Goal: Entertainment & Leisure: Browse casually

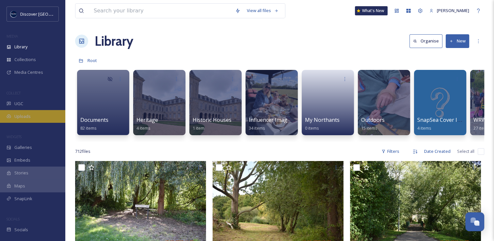
scroll to position [1690, 0]
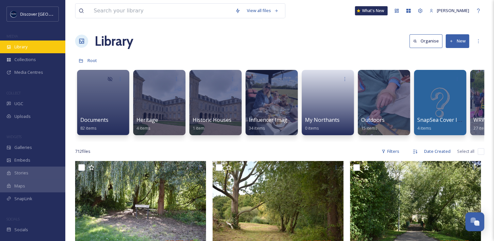
click at [33, 50] on div "Library" at bounding box center [32, 46] width 65 height 13
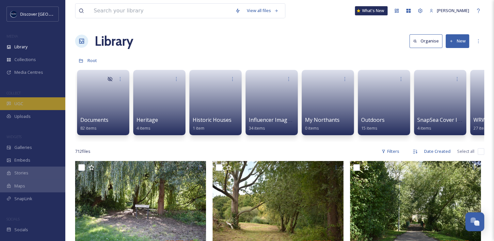
click at [33, 104] on div "UGC" at bounding box center [32, 103] width 65 height 13
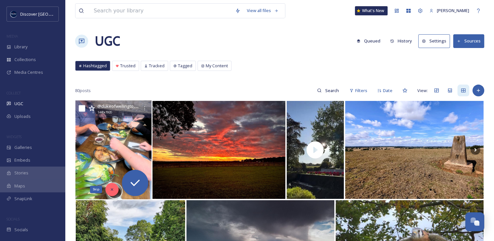
click at [112, 189] on icon at bounding box center [112, 189] width 2 height 2
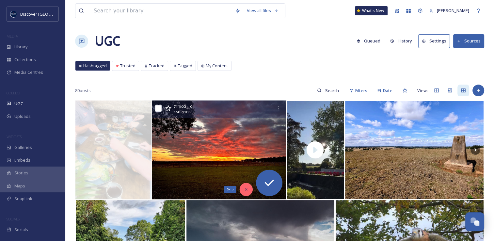
click at [245, 190] on icon at bounding box center [246, 189] width 5 height 5
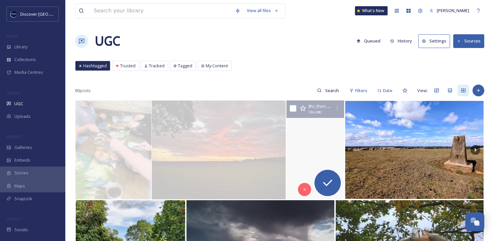
click at [302, 168] on video "Autumn is coming 🍁🍂🥮\a\a#coffeekiosk #cafe #northamptonshire #rivernene #nature…" at bounding box center [314, 149] width 59 height 99
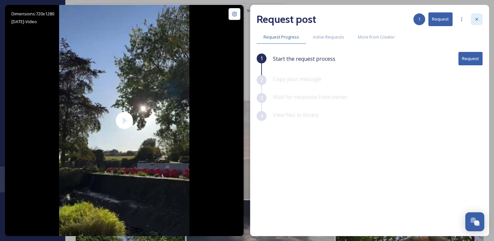
click at [472, 22] on div at bounding box center [476, 19] width 12 height 12
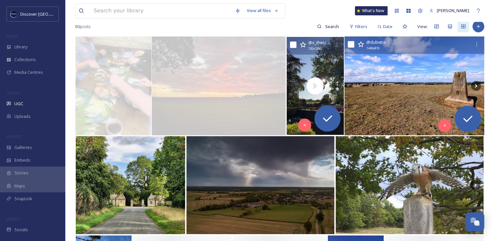
scroll to position [65, 0]
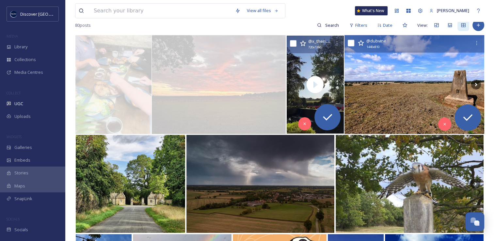
click at [385, 92] on img at bounding box center [414, 84] width 140 height 99
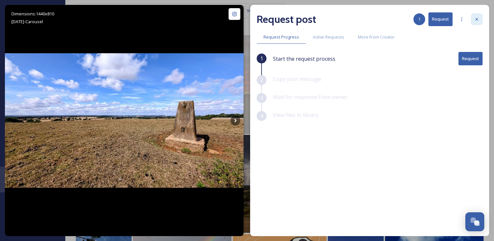
click at [478, 22] on div at bounding box center [476, 19] width 12 height 12
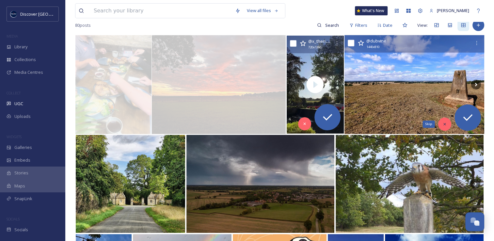
click at [446, 122] on icon at bounding box center [444, 124] width 5 height 5
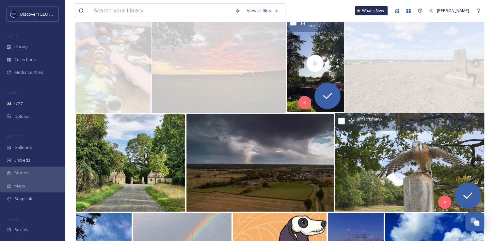
scroll to position [98, 0]
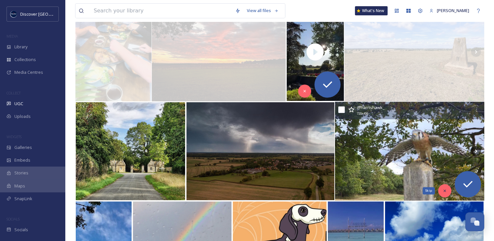
click at [444, 192] on icon at bounding box center [444, 190] width 5 height 5
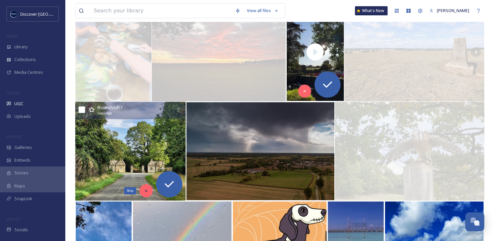
click at [144, 191] on icon at bounding box center [146, 190] width 5 height 5
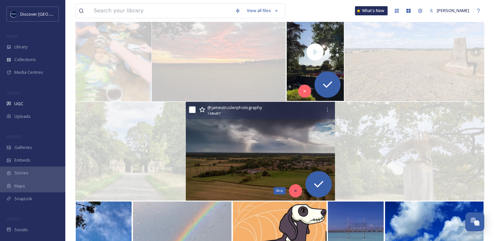
click at [295, 194] on div "Skip" at bounding box center [295, 190] width 13 height 13
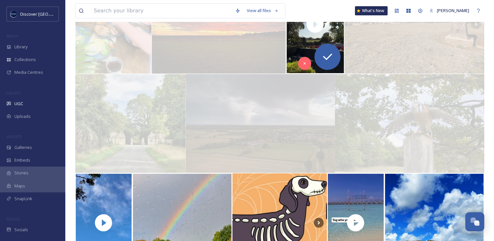
scroll to position [196, 0]
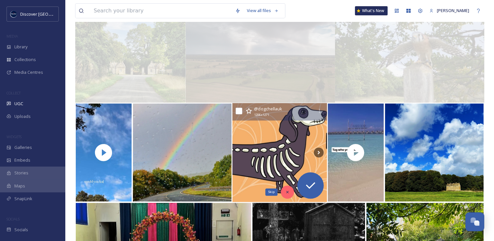
click at [289, 191] on div "Skip" at bounding box center [287, 191] width 13 height 13
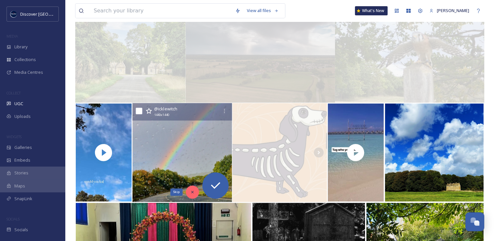
click at [197, 195] on div "Skip" at bounding box center [192, 191] width 13 height 13
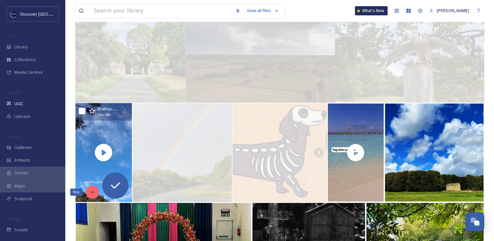
click at [91, 190] on icon at bounding box center [92, 192] width 5 height 5
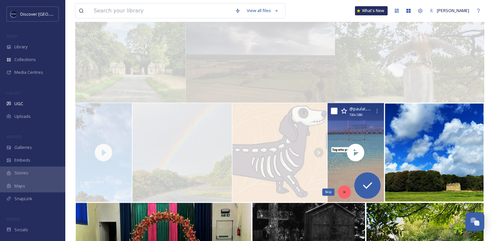
click at [345, 191] on icon at bounding box center [344, 192] width 5 height 5
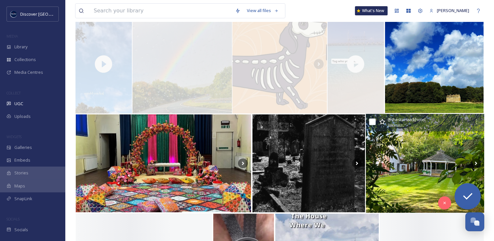
scroll to position [294, 0]
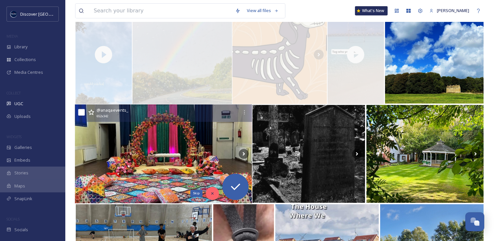
click at [208, 193] on div "Skip" at bounding box center [211, 193] width 13 height 13
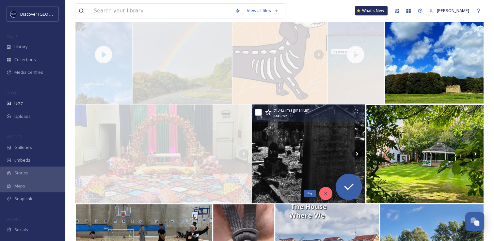
click at [323, 195] on icon at bounding box center [325, 193] width 5 height 5
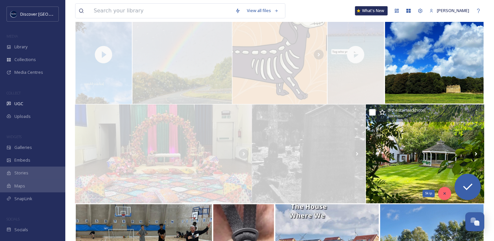
click at [443, 191] on icon at bounding box center [444, 193] width 5 height 5
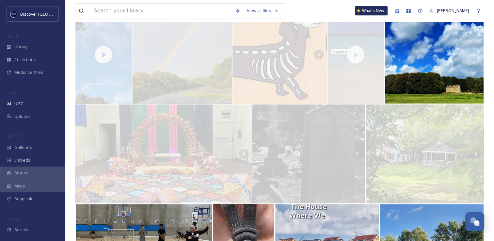
scroll to position [391, 0]
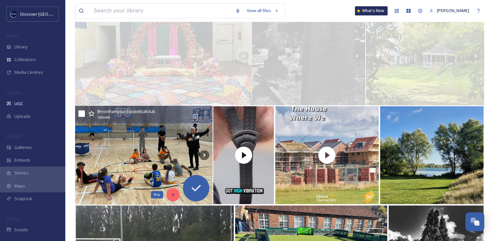
click at [173, 196] on icon at bounding box center [173, 194] width 5 height 5
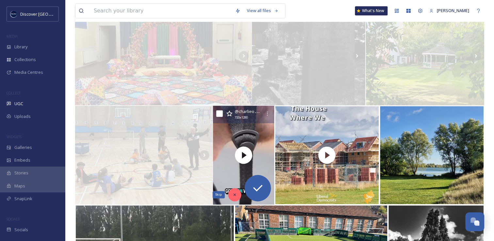
click at [232, 196] on icon at bounding box center [234, 194] width 5 height 5
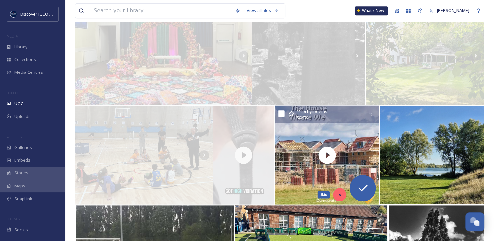
click at [341, 196] on icon at bounding box center [339, 194] width 5 height 5
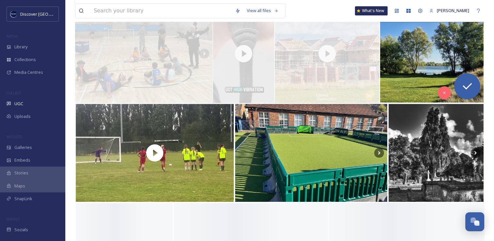
scroll to position [555, 0]
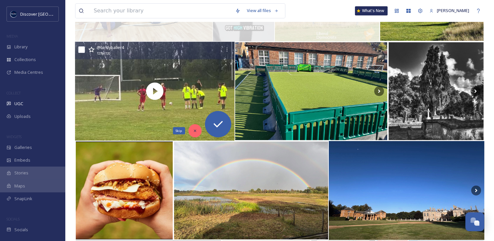
click at [192, 132] on icon at bounding box center [194, 130] width 5 height 5
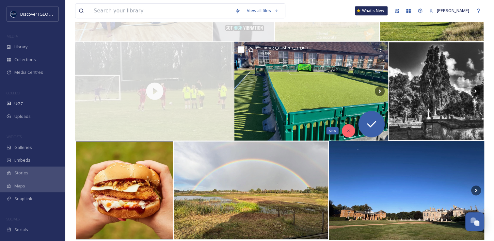
click at [347, 132] on icon at bounding box center [348, 130] width 5 height 5
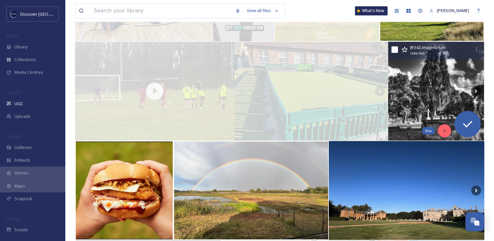
click at [443, 134] on div "Skip" at bounding box center [443, 130] width 13 height 13
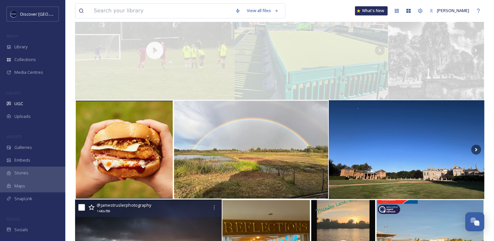
scroll to position [652, 0]
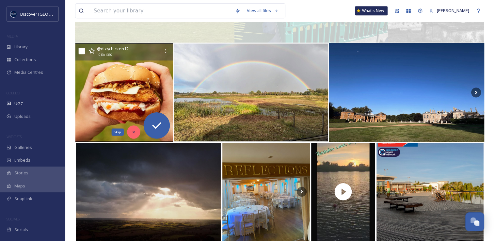
click at [136, 134] on div "Skip" at bounding box center [133, 131] width 13 height 13
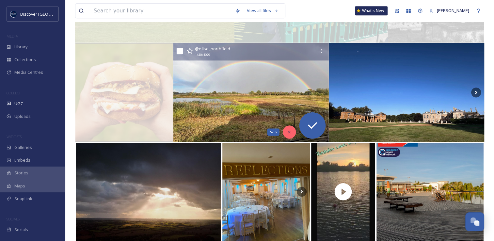
click at [289, 132] on icon at bounding box center [289, 131] width 5 height 5
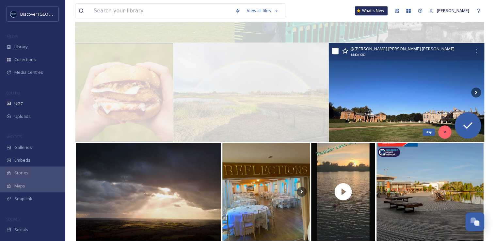
click at [442, 130] on icon at bounding box center [444, 131] width 5 height 5
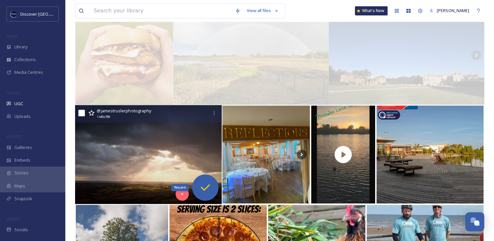
scroll to position [718, 0]
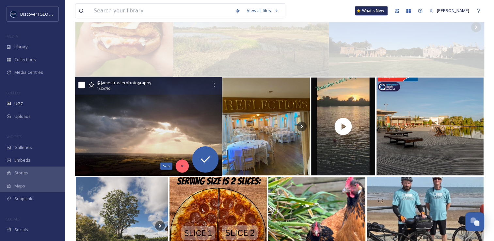
click at [183, 170] on div "Skip" at bounding box center [181, 165] width 13 height 13
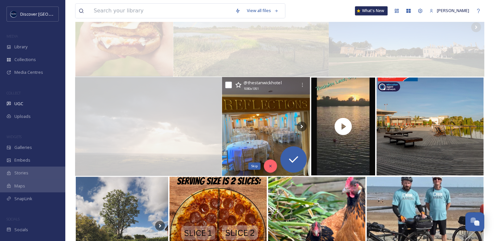
click at [271, 168] on icon at bounding box center [270, 165] width 5 height 5
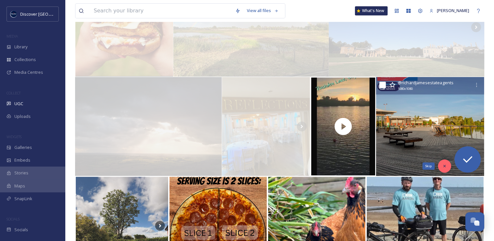
click at [441, 166] on div "Skip" at bounding box center [443, 165] width 13 height 13
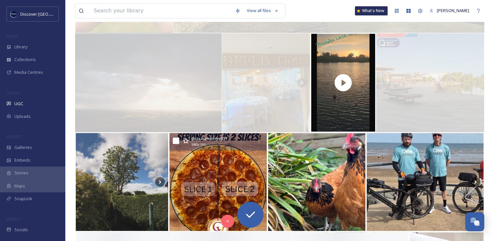
scroll to position [815, 0]
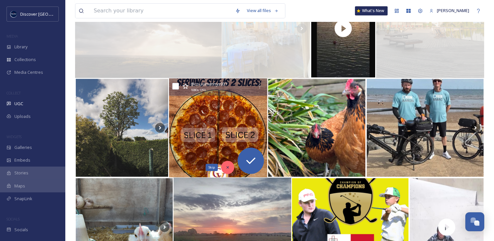
click at [229, 167] on icon at bounding box center [227, 167] width 5 height 5
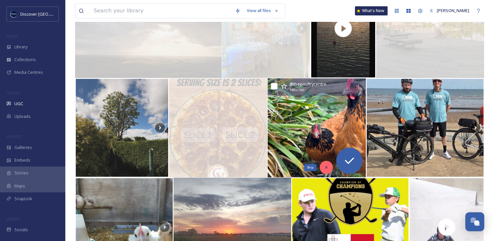
click at [326, 168] on icon at bounding box center [326, 167] width 5 height 5
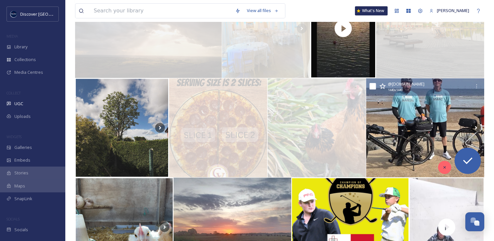
click at [442, 165] on icon at bounding box center [444, 167] width 5 height 5
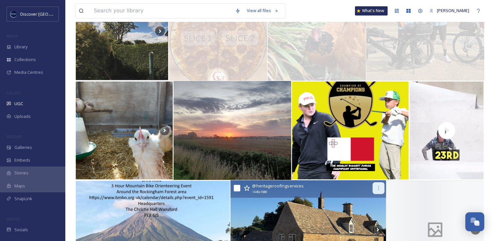
scroll to position [913, 0]
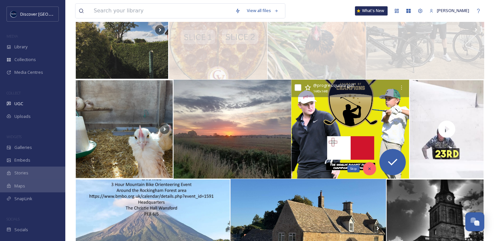
click at [369, 168] on icon at bounding box center [369, 168] width 5 height 5
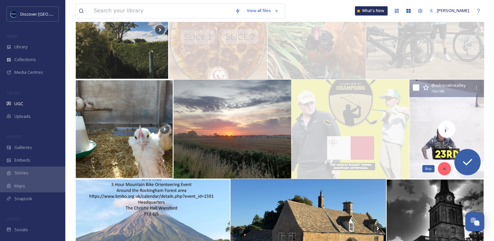
click at [446, 169] on div "Skip" at bounding box center [443, 168] width 13 height 13
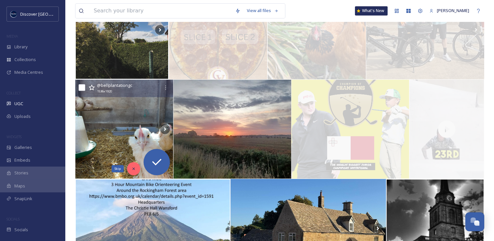
click at [136, 170] on div "Skip" at bounding box center [133, 168] width 13 height 13
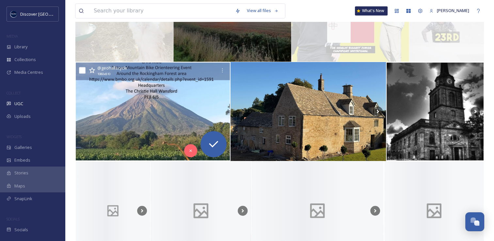
scroll to position [1044, 0]
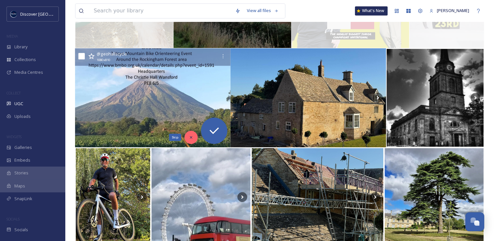
click at [188, 138] on div "Skip" at bounding box center [190, 136] width 13 height 13
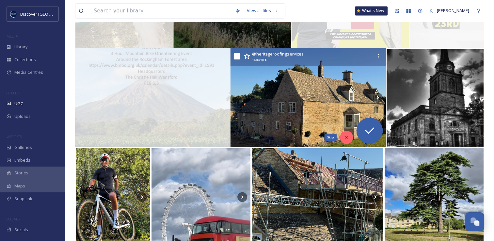
click at [348, 137] on icon at bounding box center [346, 137] width 5 height 5
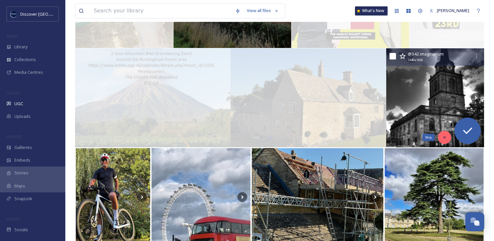
click at [446, 138] on icon at bounding box center [444, 137] width 5 height 5
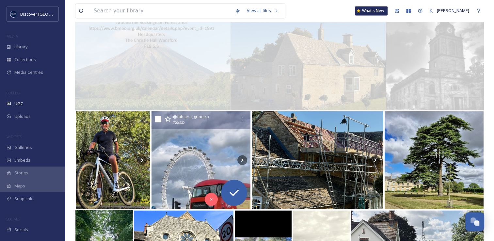
scroll to position [1109, 0]
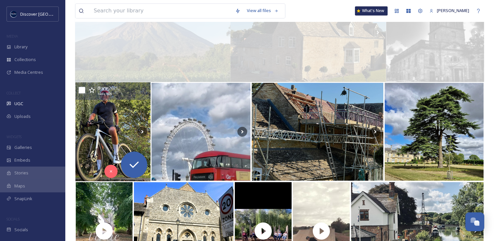
click at [97, 134] on img at bounding box center [112, 131] width 75 height 99
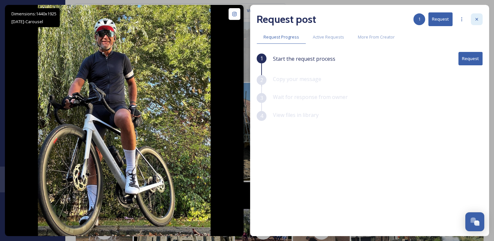
click at [475, 20] on icon at bounding box center [476, 19] width 5 height 5
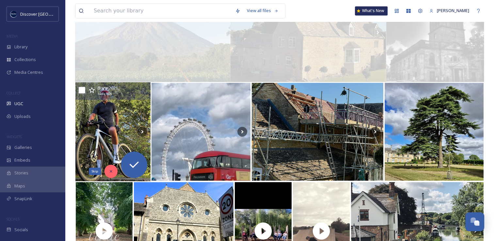
click at [108, 171] on div "Skip" at bounding box center [110, 170] width 13 height 13
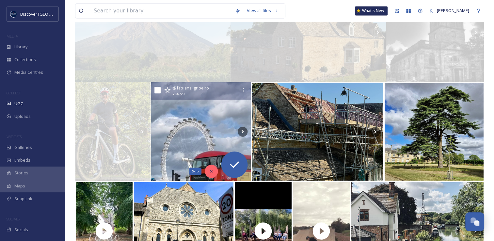
click at [212, 173] on div "Skip" at bounding box center [211, 170] width 13 height 13
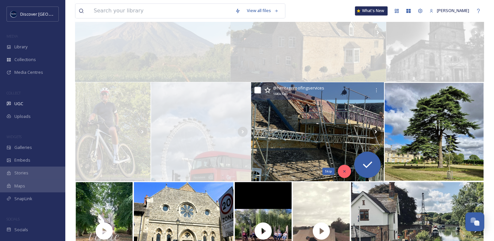
click at [342, 171] on icon at bounding box center [344, 171] width 5 height 5
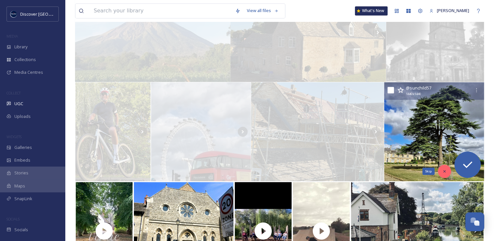
click at [443, 172] on icon at bounding box center [444, 171] width 5 height 5
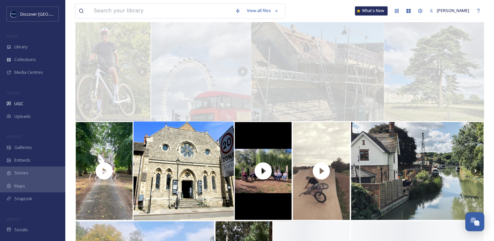
scroll to position [1207, 0]
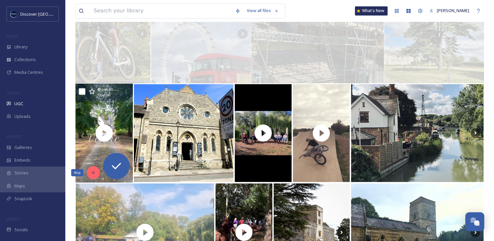
click at [93, 172] on icon at bounding box center [93, 172] width 2 height 2
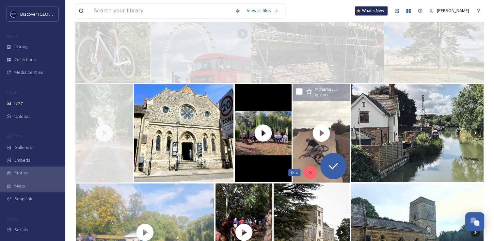
click at [311, 172] on icon at bounding box center [310, 172] width 2 height 2
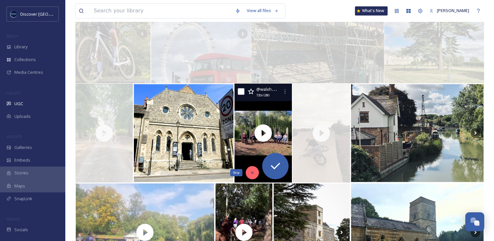
click at [253, 173] on icon at bounding box center [252, 172] width 5 height 5
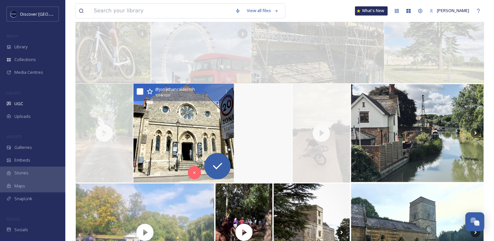
scroll to position [1272, 0]
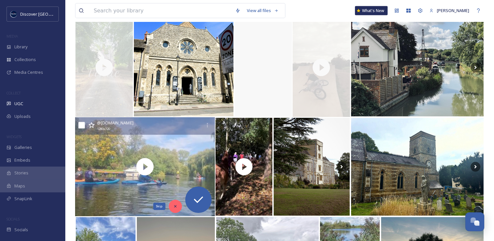
click at [174, 204] on icon at bounding box center [175, 206] width 5 height 5
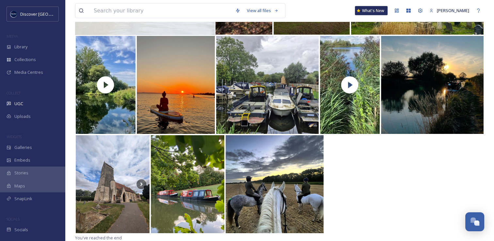
scroll to position [1652, 0]
